Goal: Check status

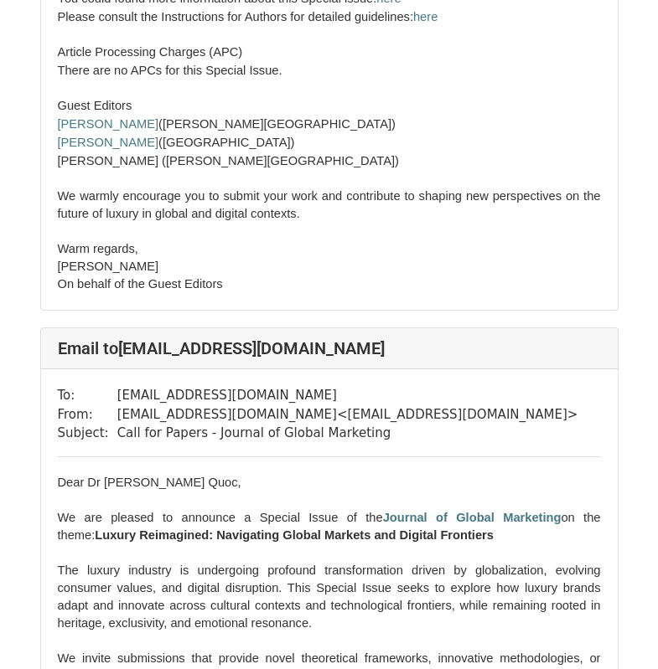
scroll to position [55515, 0]
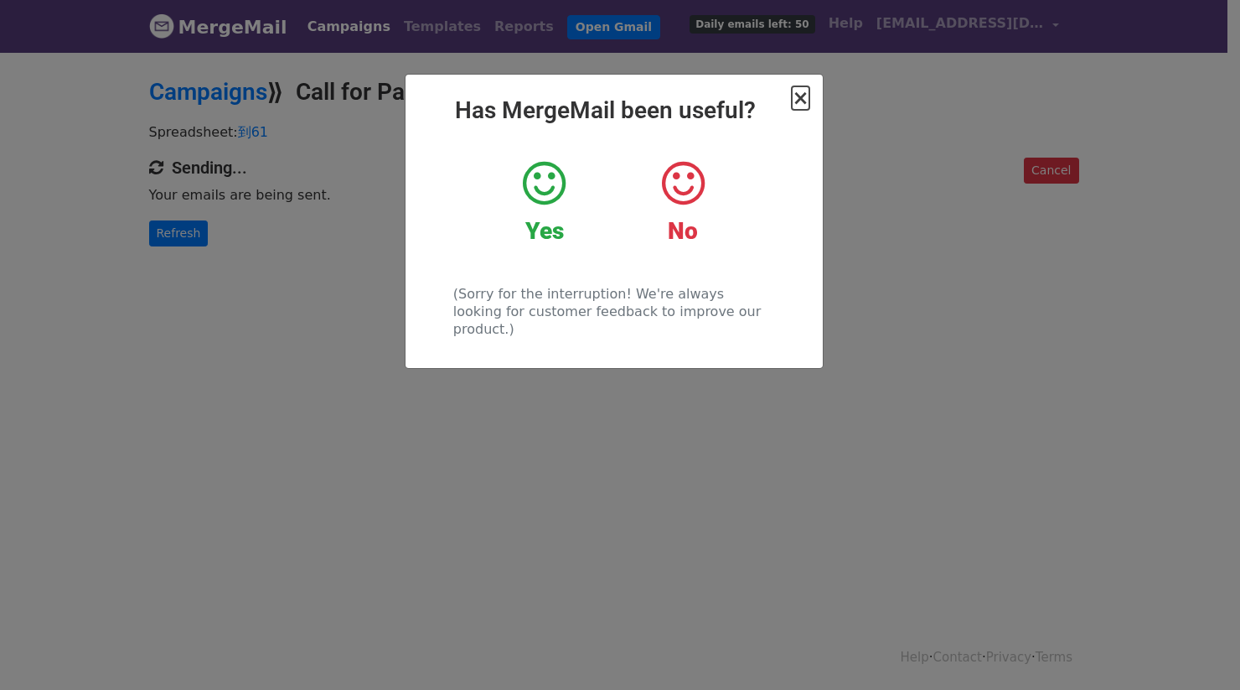
click at [803, 99] on span "×" at bounding box center [800, 97] width 17 height 23
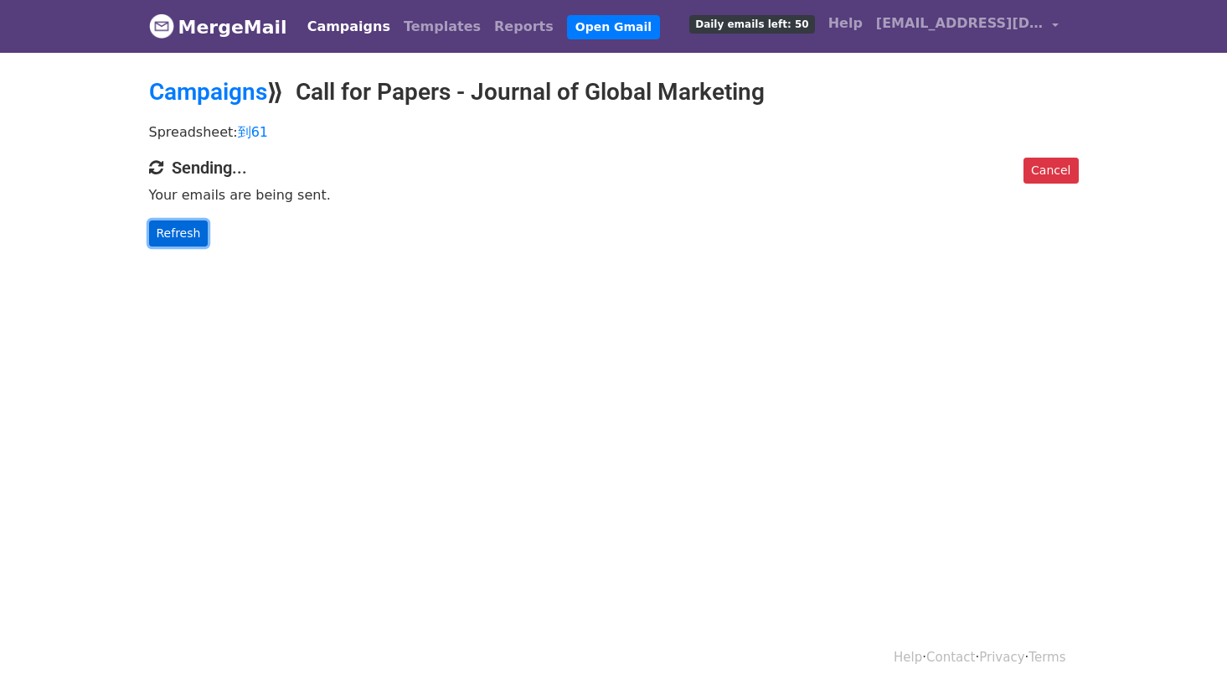
click at [190, 234] on link "Refresh" at bounding box center [178, 233] width 59 height 26
